Goal: Check status: Check status

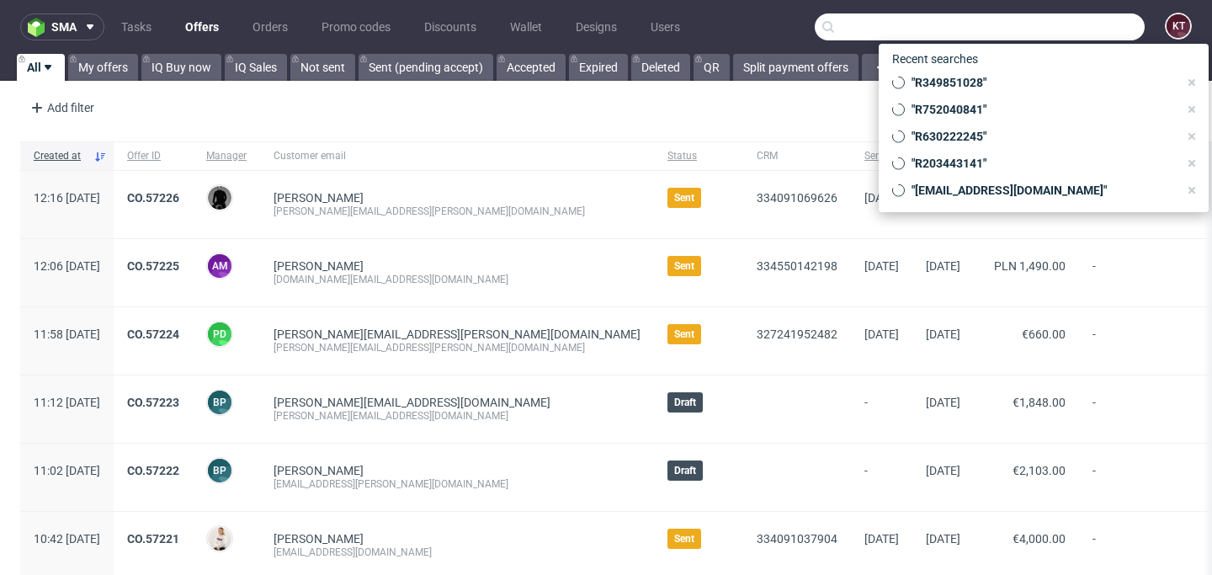
click at [1078, 32] on input "text" at bounding box center [980, 26] width 330 height 27
paste input "R911363299"
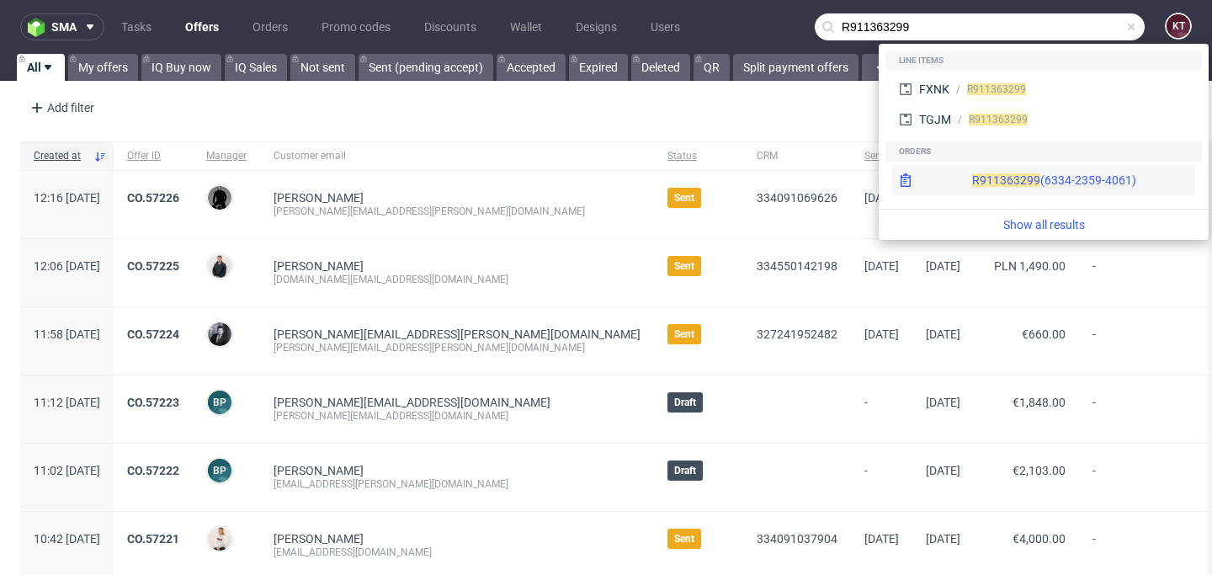
type input "R911363299"
click at [1061, 176] on div "R911363299 (6334-2359-4061)" at bounding box center [1054, 180] width 164 height 17
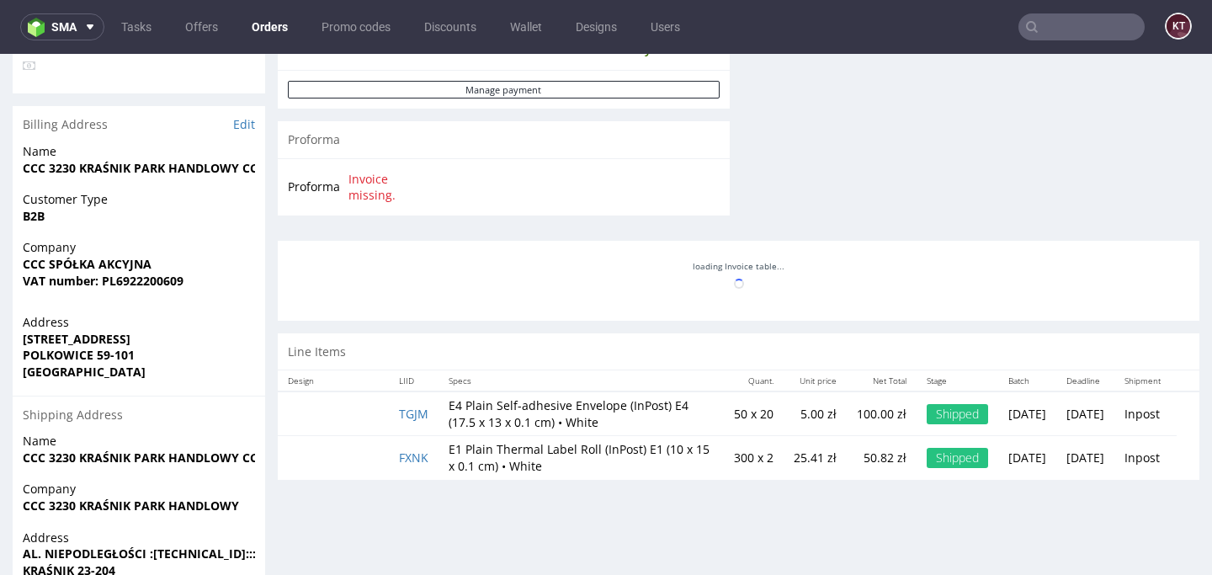
scroll to position [725, 0]
drag, startPoint x: 36, startPoint y: 269, endPoint x: 182, endPoint y: 274, distance: 145.7
click at [181, 274] on p "Company CCC SPÓŁKA AKCYJNA VAT number: PL6922200609" at bounding box center [139, 263] width 232 height 50
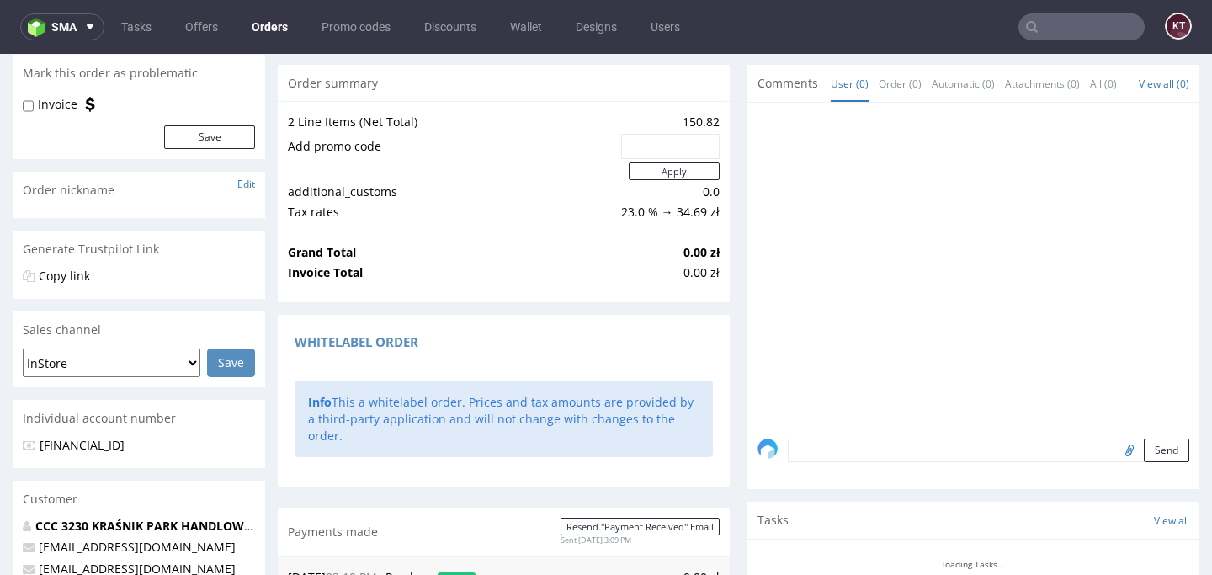
scroll to position [140, 0]
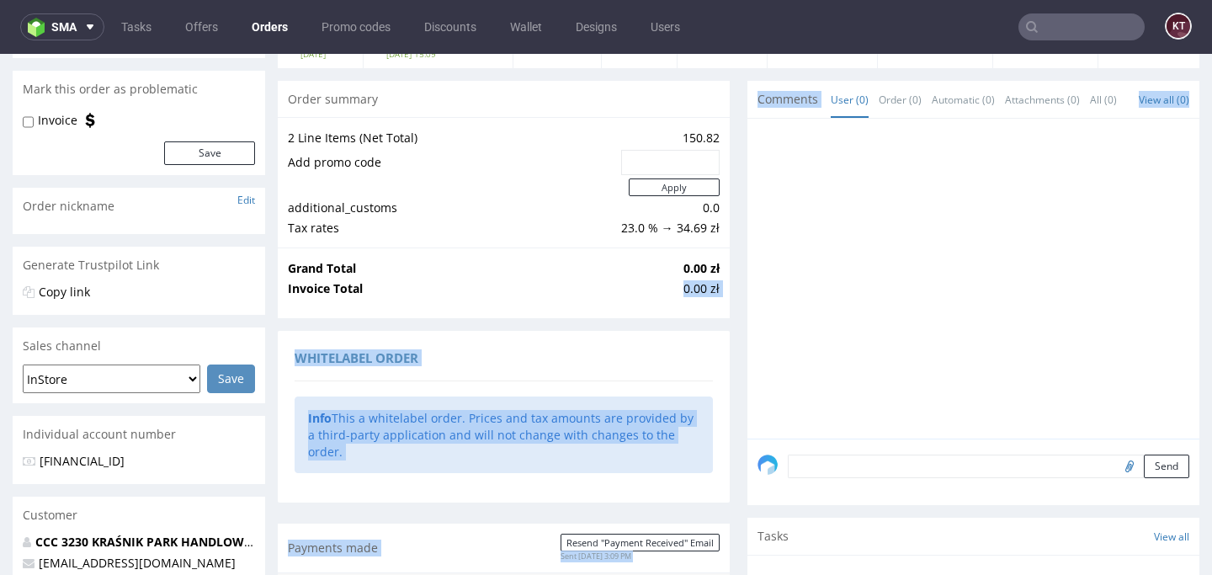
drag, startPoint x: 664, startPoint y: 290, endPoint x: 753, endPoint y: 290, distance: 89.2
click at [753, 290] on div "Progress Payment Paid [DATE] Payment “Received” Email Sent [DATE] 15:09 Line It…" at bounding box center [739, 523] width 922 height 1108
click at [819, 309] on div at bounding box center [979, 284] width 442 height 310
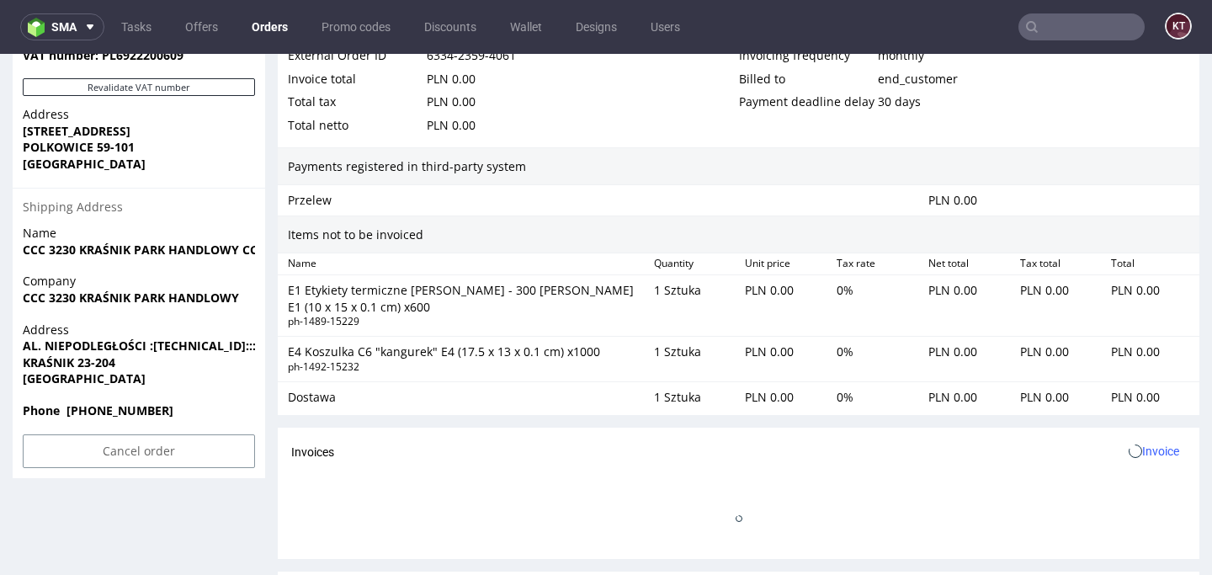
scroll to position [993, 0]
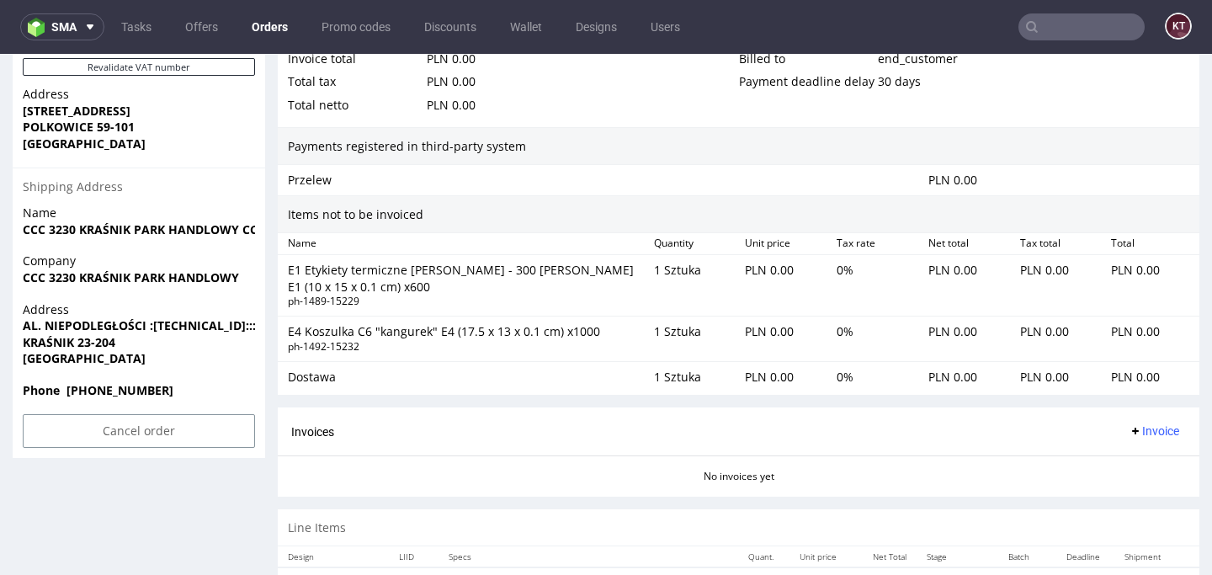
click at [793, 299] on div "E1 Etykiety termiczne [PERSON_NAME] - 300 [PERSON_NAME] E1 (10 x 15 x 0.1 cm) x…" at bounding box center [739, 285] width 922 height 61
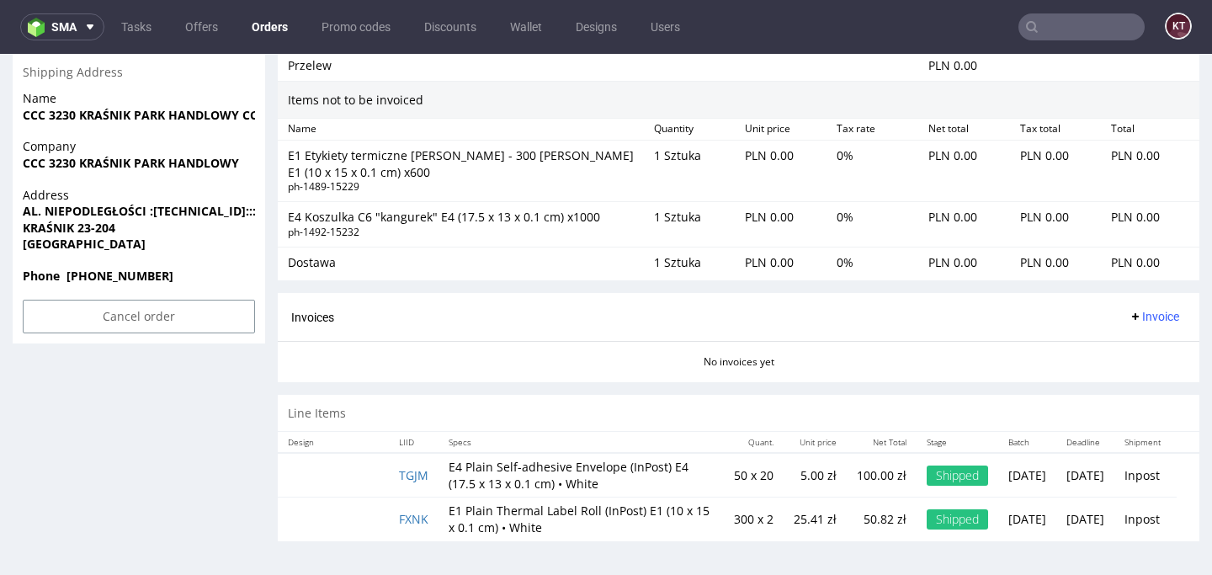
scroll to position [4, 0]
